Goal: Complete application form: Complete application form

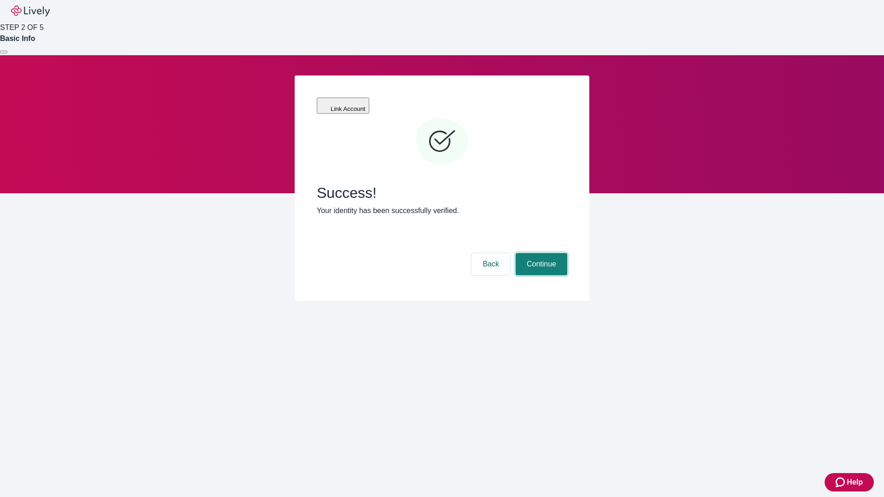
click at [540, 253] on button "Continue" at bounding box center [542, 264] width 52 height 22
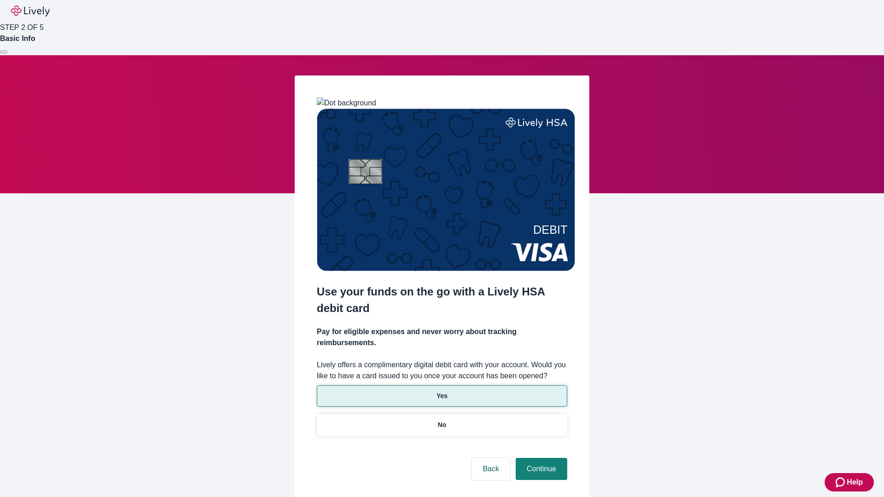
click at [442, 391] on p "Yes" at bounding box center [442, 396] width 11 height 10
click at [540, 458] on button "Continue" at bounding box center [542, 469] width 52 height 22
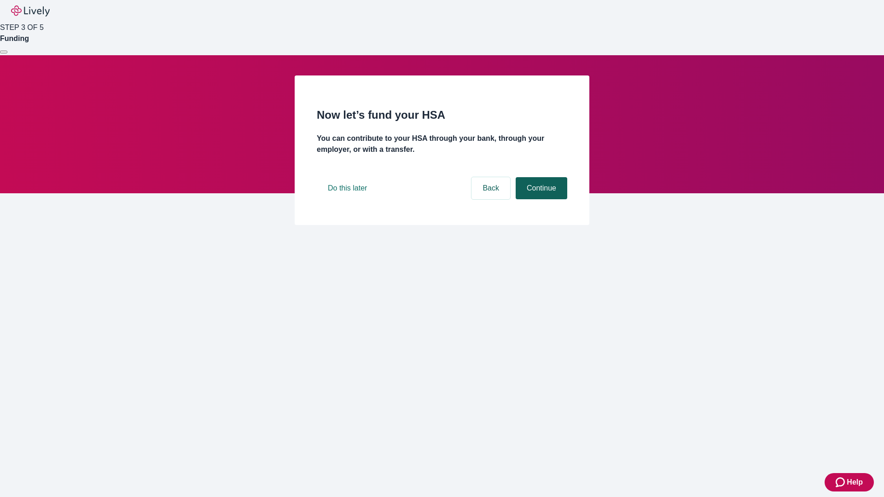
click at [540, 199] on button "Continue" at bounding box center [542, 188] width 52 height 22
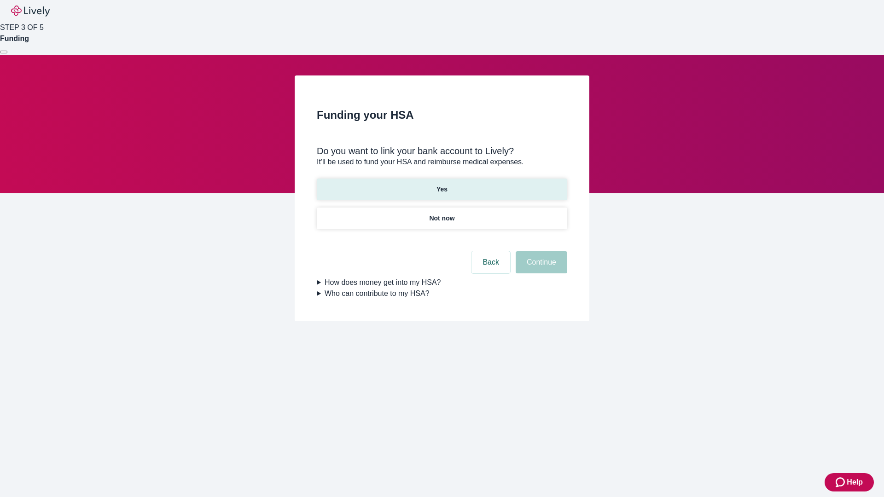
click at [442, 185] on p "Yes" at bounding box center [442, 190] width 11 height 10
click at [540, 251] on button "Continue" at bounding box center [542, 262] width 52 height 22
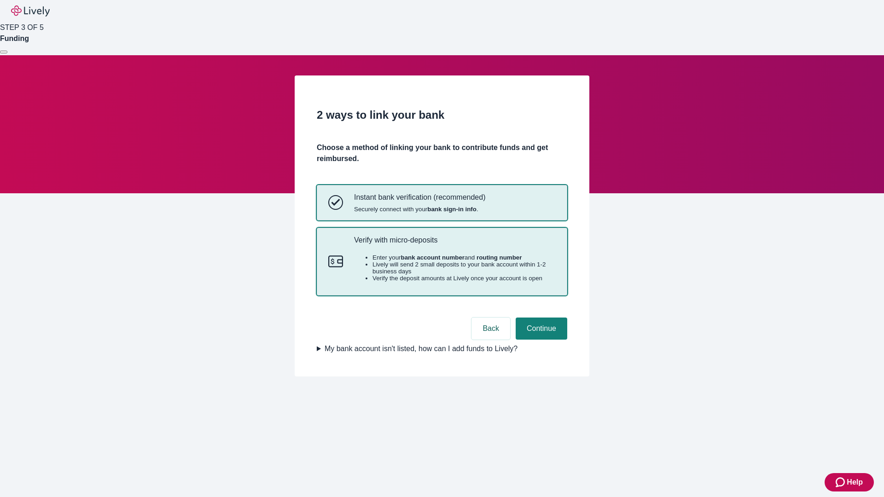
click at [455, 245] on p "Verify with micro-deposits" at bounding box center [455, 240] width 202 height 9
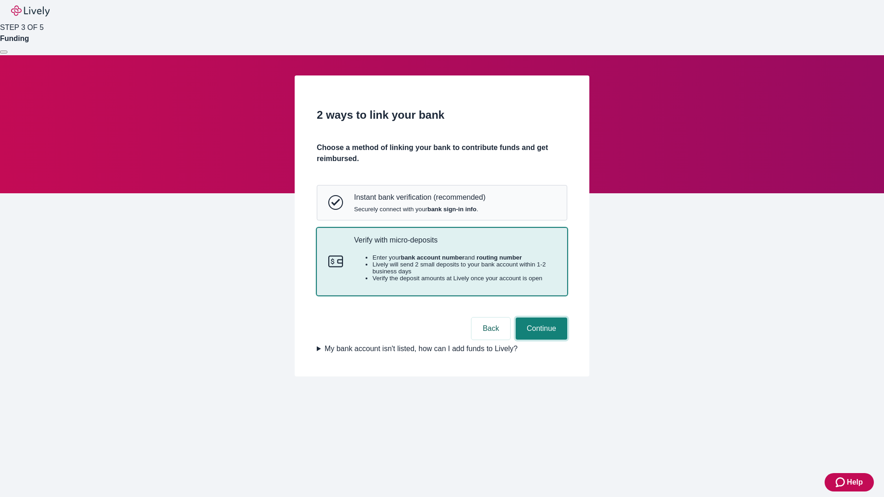
click at [540, 340] on button "Continue" at bounding box center [542, 329] width 52 height 22
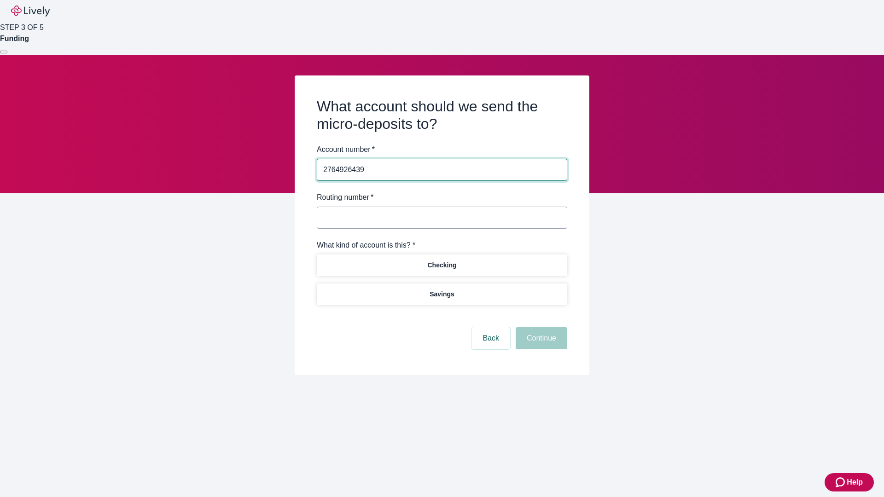
type input "2764926439"
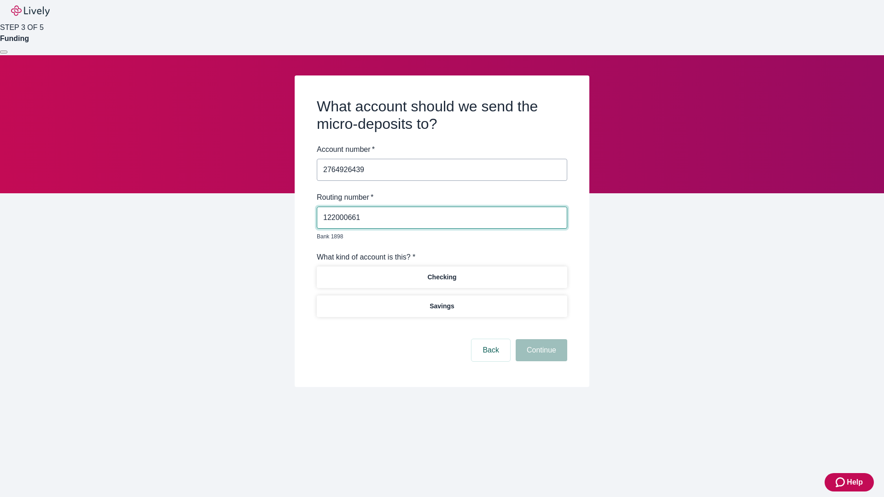
type input "122000661"
click at [442, 273] on p "Checking" at bounding box center [441, 278] width 29 height 10
click at [540, 340] on button "Continue" at bounding box center [542, 350] width 52 height 22
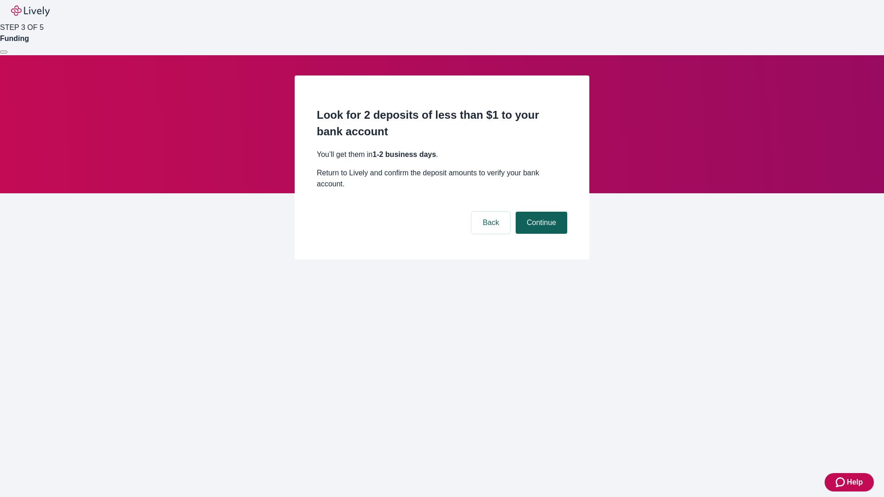
click at [540, 212] on button "Continue" at bounding box center [542, 223] width 52 height 22
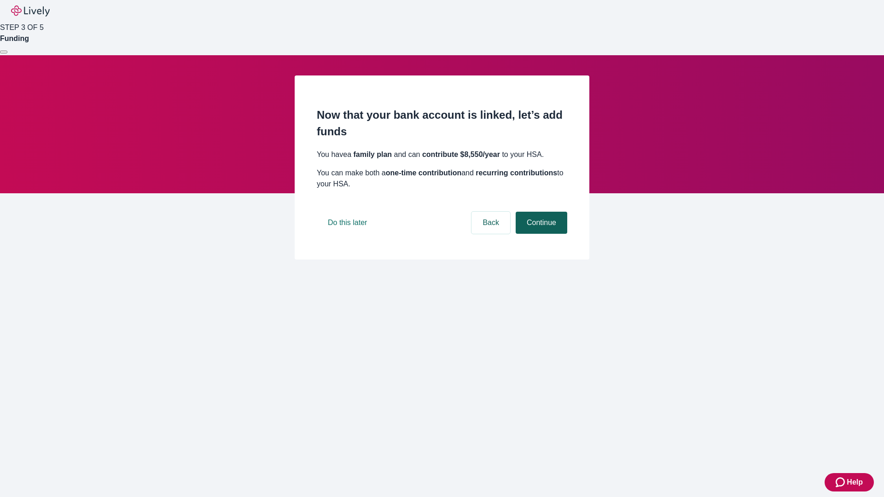
click at [540, 234] on button "Continue" at bounding box center [542, 223] width 52 height 22
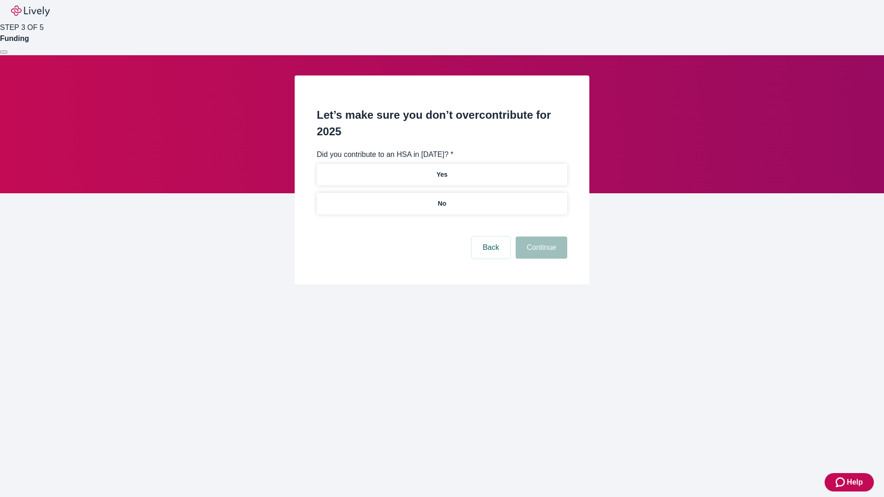
click at [442, 199] on p "No" at bounding box center [442, 204] width 9 height 10
click at [540, 237] on button "Continue" at bounding box center [542, 248] width 52 height 22
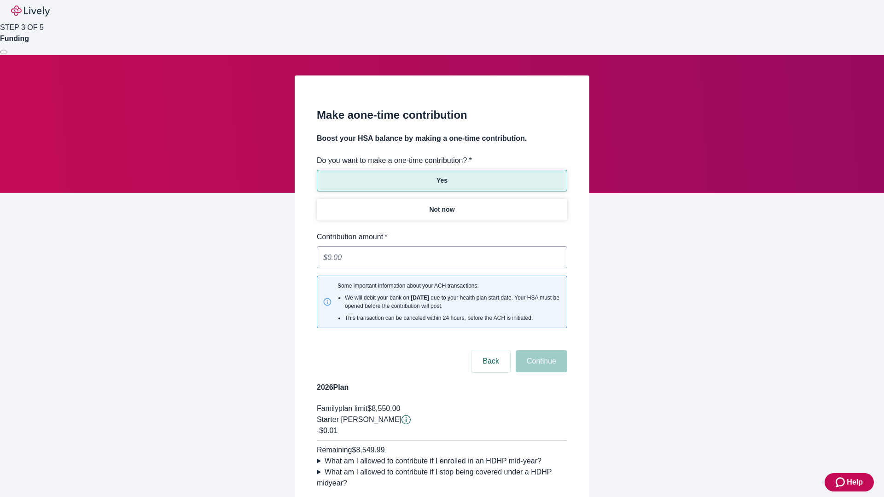
type input "0.01"
click at [540, 350] on button "Continue" at bounding box center [542, 361] width 52 height 22
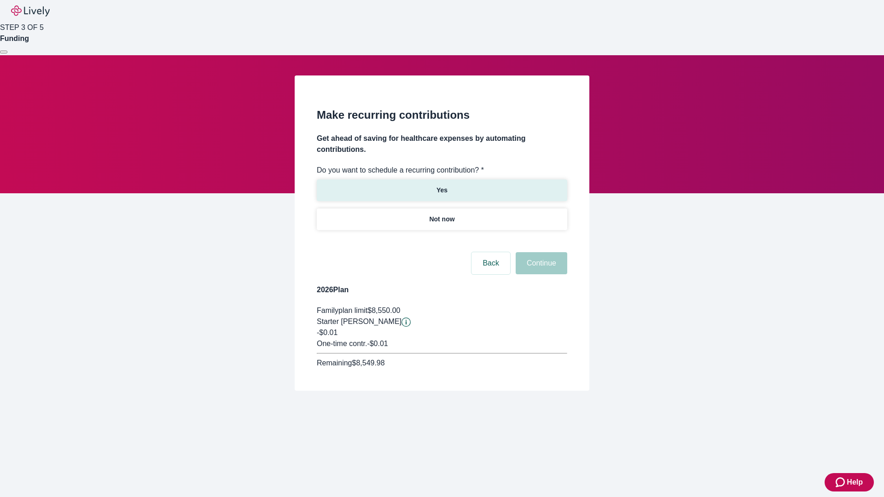
click at [442, 186] on p "Yes" at bounding box center [442, 191] width 11 height 10
click at [442, 241] on body "Help STEP 3 OF 5 Funding Make recurring contributions Get ahead of saving for h…" at bounding box center [442, 217] width 884 height 435
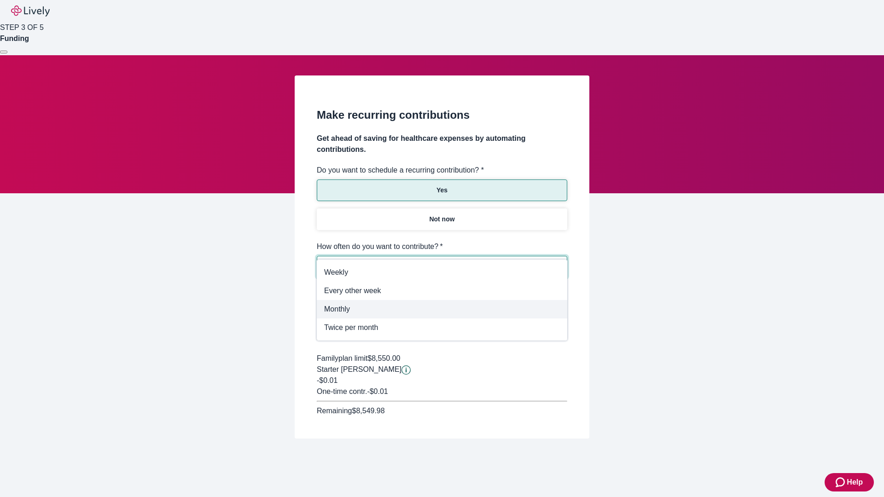
click at [442, 309] on span "Monthly" at bounding box center [442, 309] width 236 height 11
type input "Monthly"
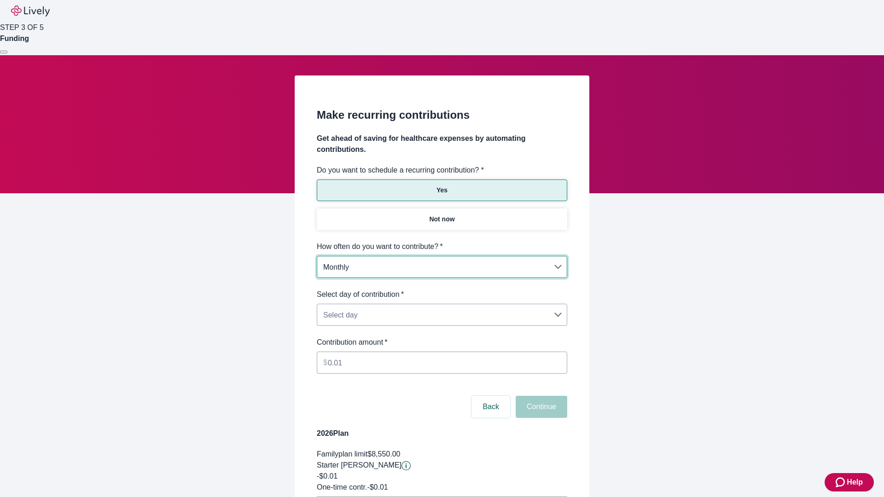
click at [442, 289] on body "Help STEP 3 OF 5 Funding Make recurring contributions Get ahead of saving for h…" at bounding box center [442, 289] width 884 height 579
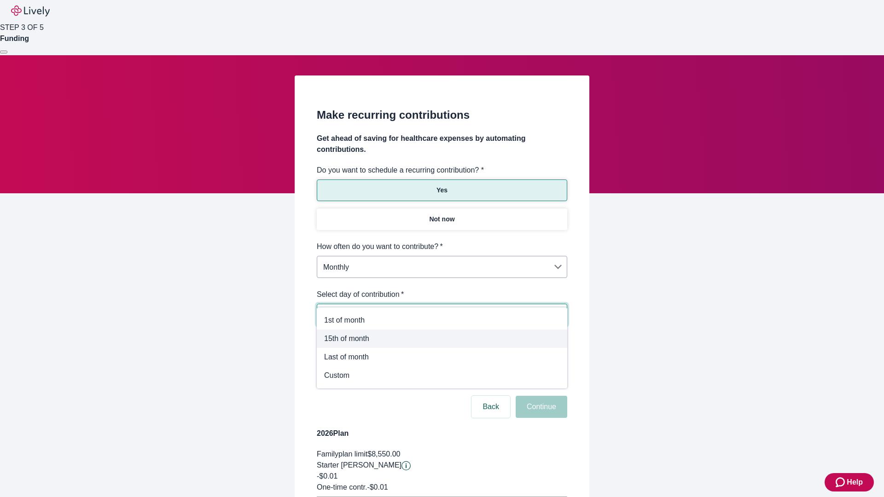
click at [442, 339] on span "15th of month" at bounding box center [442, 338] width 236 height 11
type input "Monthly15th"
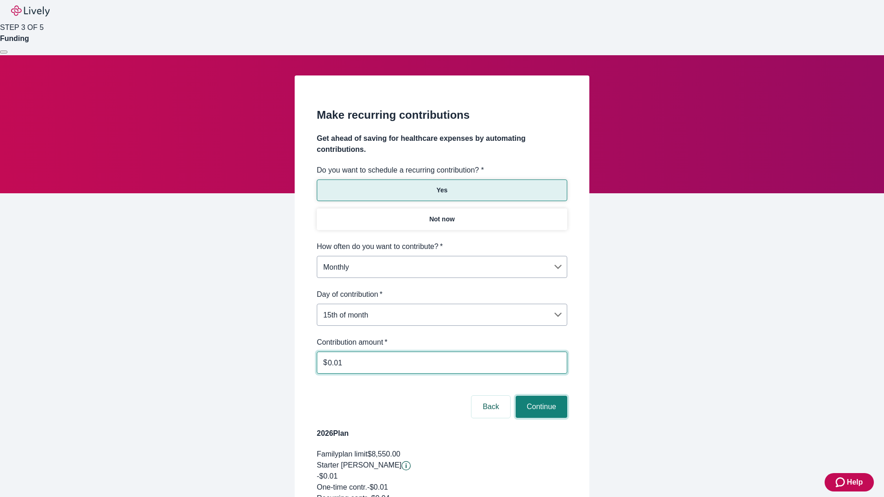
click at [540, 396] on button "Continue" at bounding box center [542, 407] width 52 height 22
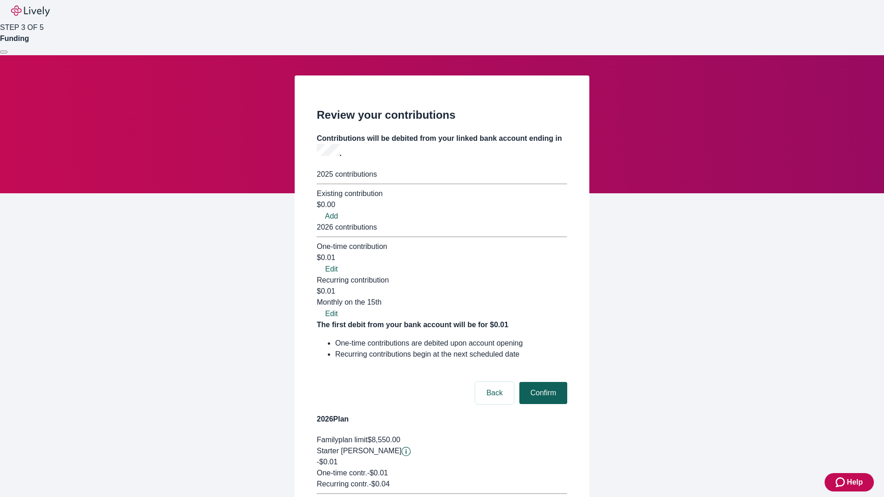
click at [542, 382] on button "Confirm" at bounding box center [543, 393] width 48 height 22
